Goal: Task Accomplishment & Management: Use online tool/utility

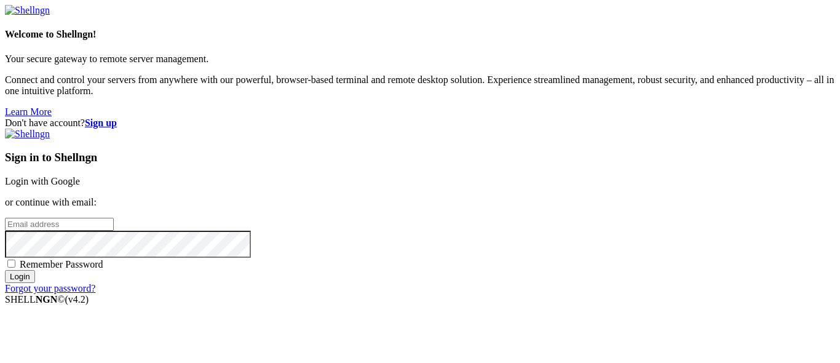
click at [376, 117] on div "Don't have account? Sign up Sign in to Shellngn Login with Google or continue w…" at bounding box center [420, 205] width 830 height 176
click at [80, 176] on link "Login with Google" at bounding box center [42, 181] width 75 height 10
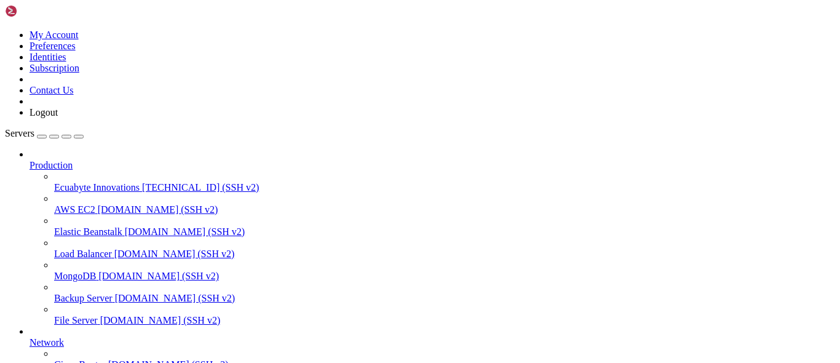
click at [64, 182] on span "Ecuabyte Innovations" at bounding box center [96, 187] width 85 height 10
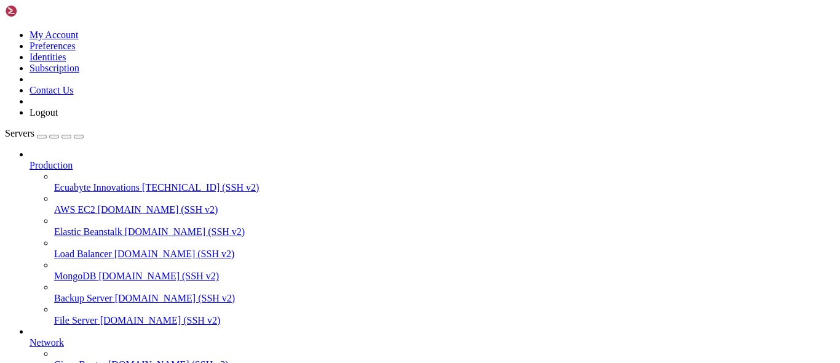
scroll to position [0, 0]
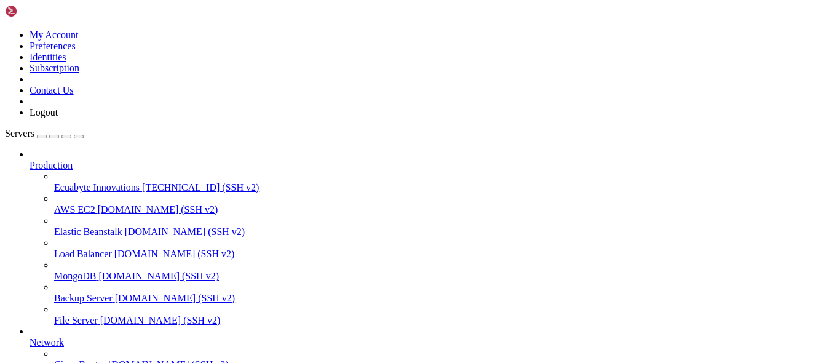
drag, startPoint x: 315, startPoint y: 785, endPoint x: 286, endPoint y: 814, distance: 40.9
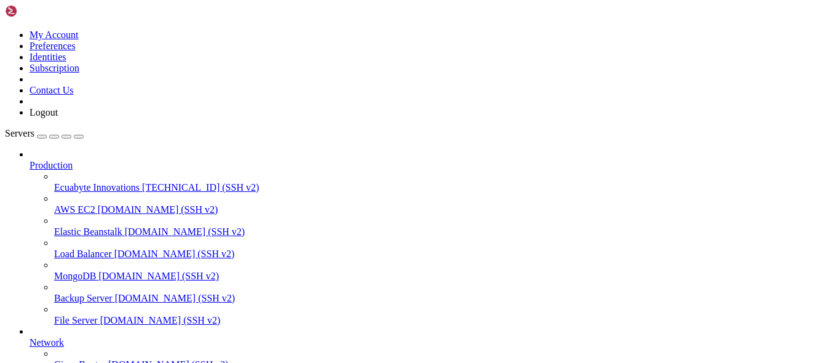
click at [142, 182] on span "[TECHNICAL_ID] (SSH v2)" at bounding box center [200, 187] width 117 height 10
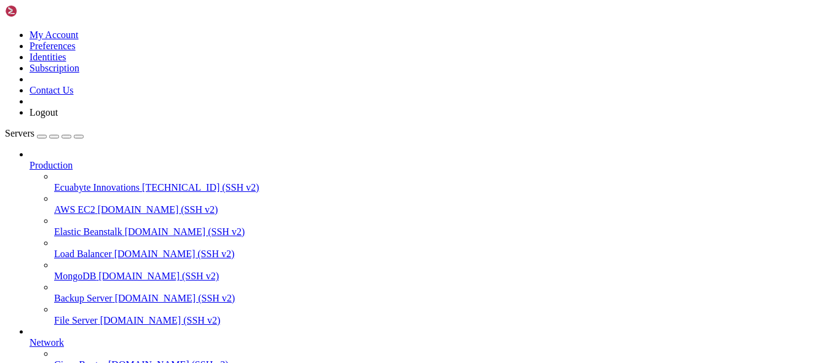
scroll to position [166, 0]
drag, startPoint x: 132, startPoint y: 962, endPoint x: 2, endPoint y: 755, distance: 244.2
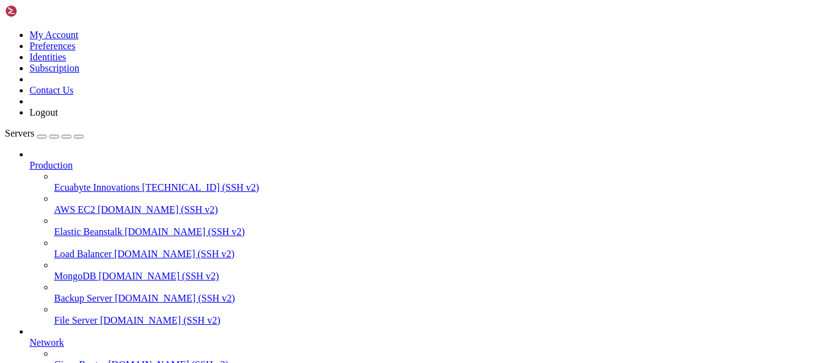
copy div "Welcome to Ubuntu 24.04.3 LTS (GNU/Linux 6.8.0-71-generic x86_64) [URL][DOMAIN_…"
drag, startPoint x: 305, startPoint y: 833, endPoint x: 263, endPoint y: 724, distance: 116.8
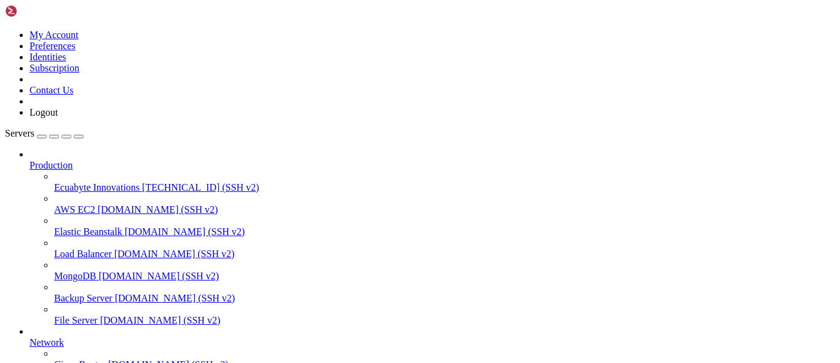
drag, startPoint x: 336, startPoint y: 839, endPoint x: 265, endPoint y: 817, distance: 74.5
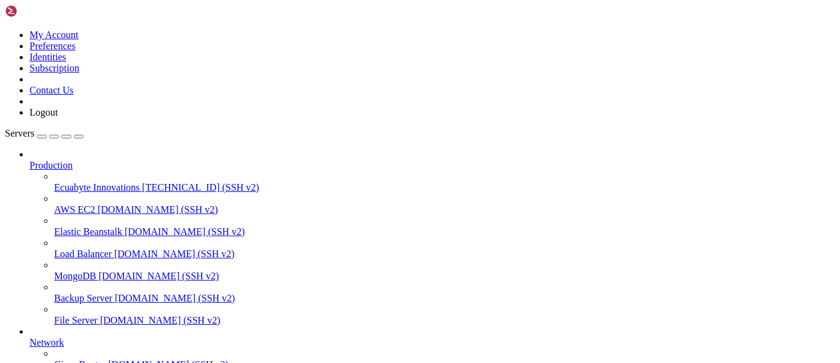
drag, startPoint x: 350, startPoint y: 695, endPoint x: 190, endPoint y: 796, distance: 189.0
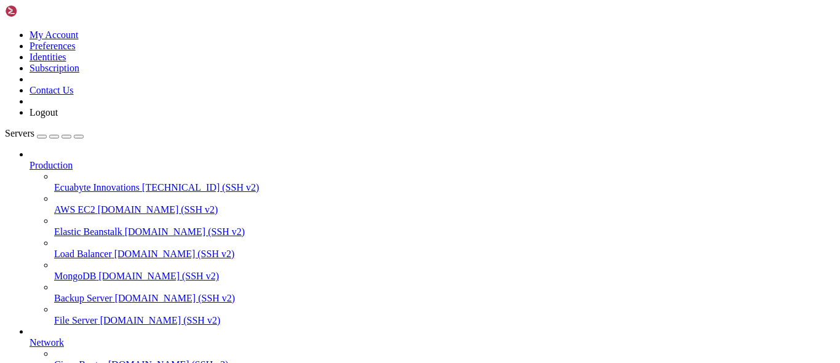
drag, startPoint x: 285, startPoint y: 870, endPoint x: 214, endPoint y: 864, distance: 71.5
drag, startPoint x: 157, startPoint y: 770, endPoint x: 6, endPoint y: 727, distance: 157.1
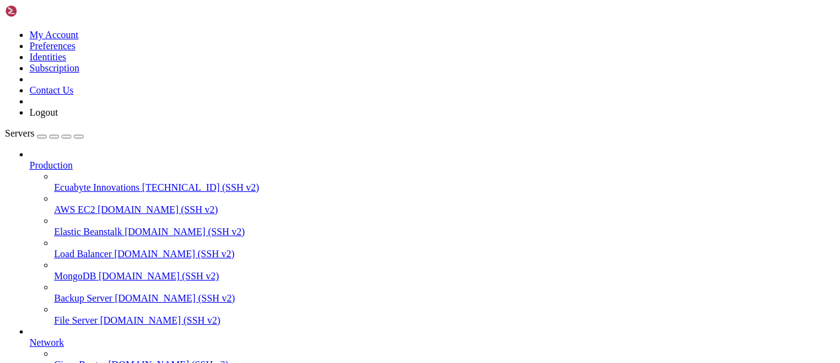
copy div "root@vmi2845781:~# sudo nano /etc/update-motd.d/50-contabo root@vmi2845781:~# g…"
drag, startPoint x: 226, startPoint y: 870, endPoint x: 133, endPoint y: 857, distance: 93.8
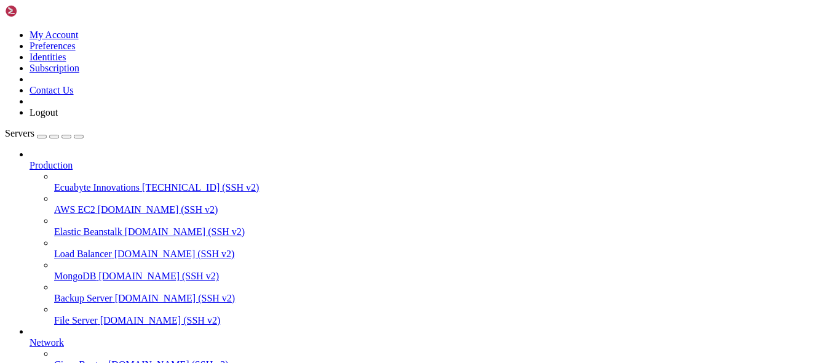
click at [87, 182] on span "Ecuabyte Innovations" at bounding box center [96, 187] width 85 height 10
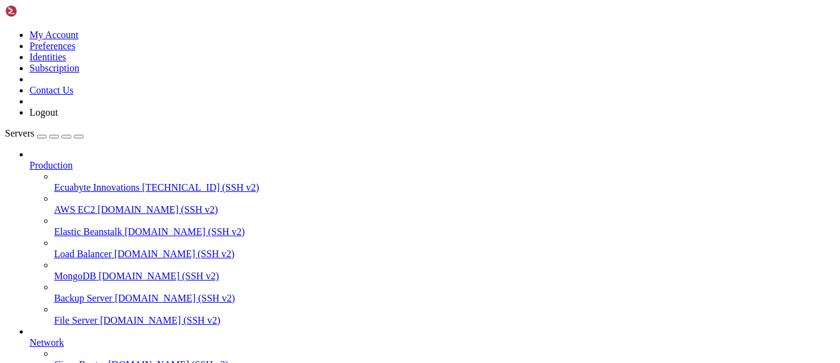
drag, startPoint x: 164, startPoint y: 817, endPoint x: 90, endPoint y: 834, distance: 75.8
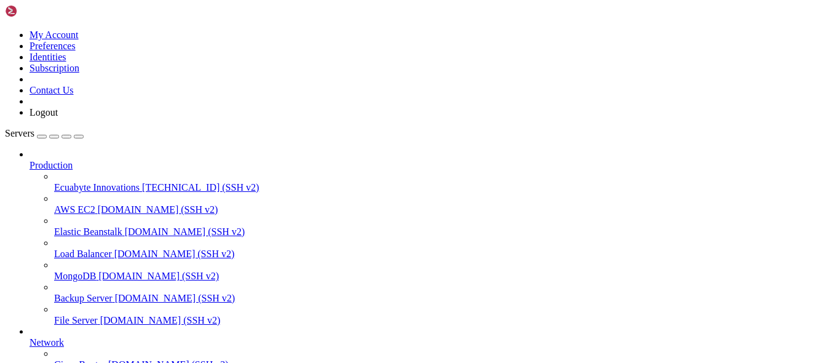
scroll to position [0, 0]
drag, startPoint x: 17, startPoint y: 696, endPoint x: 55, endPoint y: 724, distance: 47.8
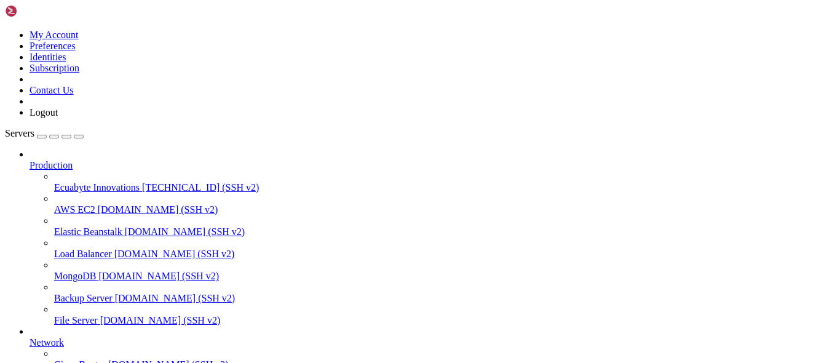
drag, startPoint x: 221, startPoint y: 805, endPoint x: 49, endPoint y: 839, distance: 176.1
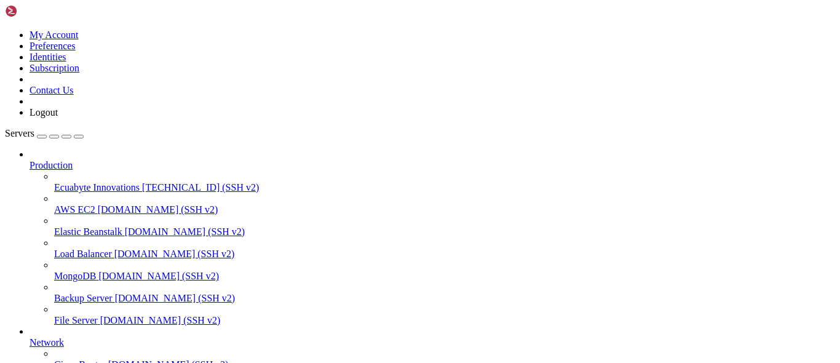
drag, startPoint x: 196, startPoint y: 804, endPoint x: 147, endPoint y: 820, distance: 51.7
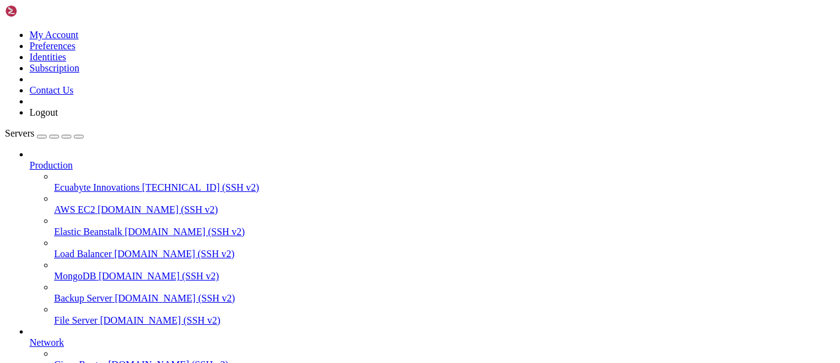
scroll to position [0, 0]
drag, startPoint x: 269, startPoint y: 789, endPoint x: 228, endPoint y: 789, distance: 41.2
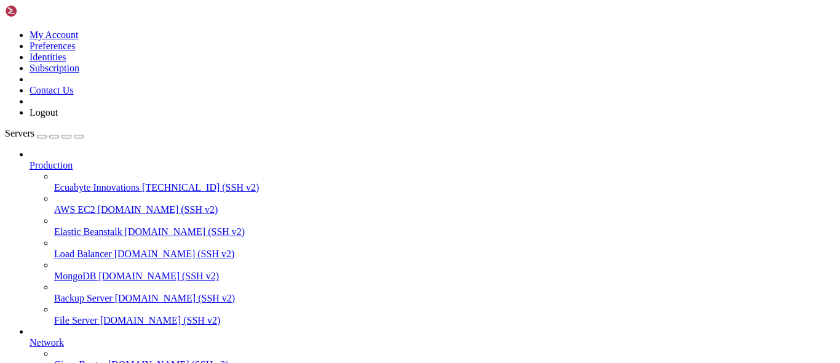
drag, startPoint x: 314, startPoint y: 796, endPoint x: 269, endPoint y: 804, distance: 46.2
drag, startPoint x: 331, startPoint y: 834, endPoint x: 291, endPoint y: 831, distance: 39.5
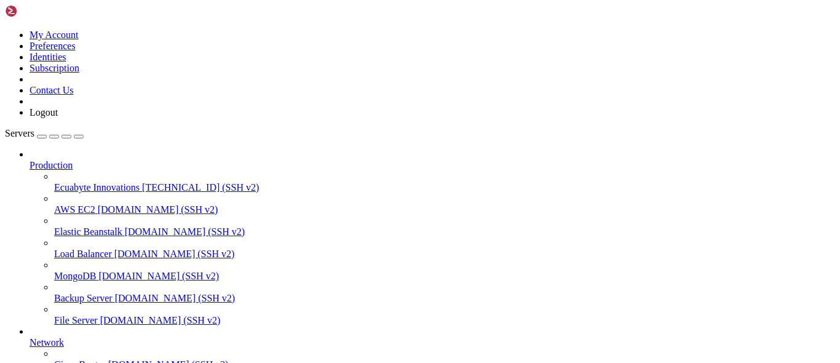
drag, startPoint x: 359, startPoint y: 833, endPoint x: 341, endPoint y: 836, distance: 17.5
